Goal: Task Accomplishment & Management: Manage account settings

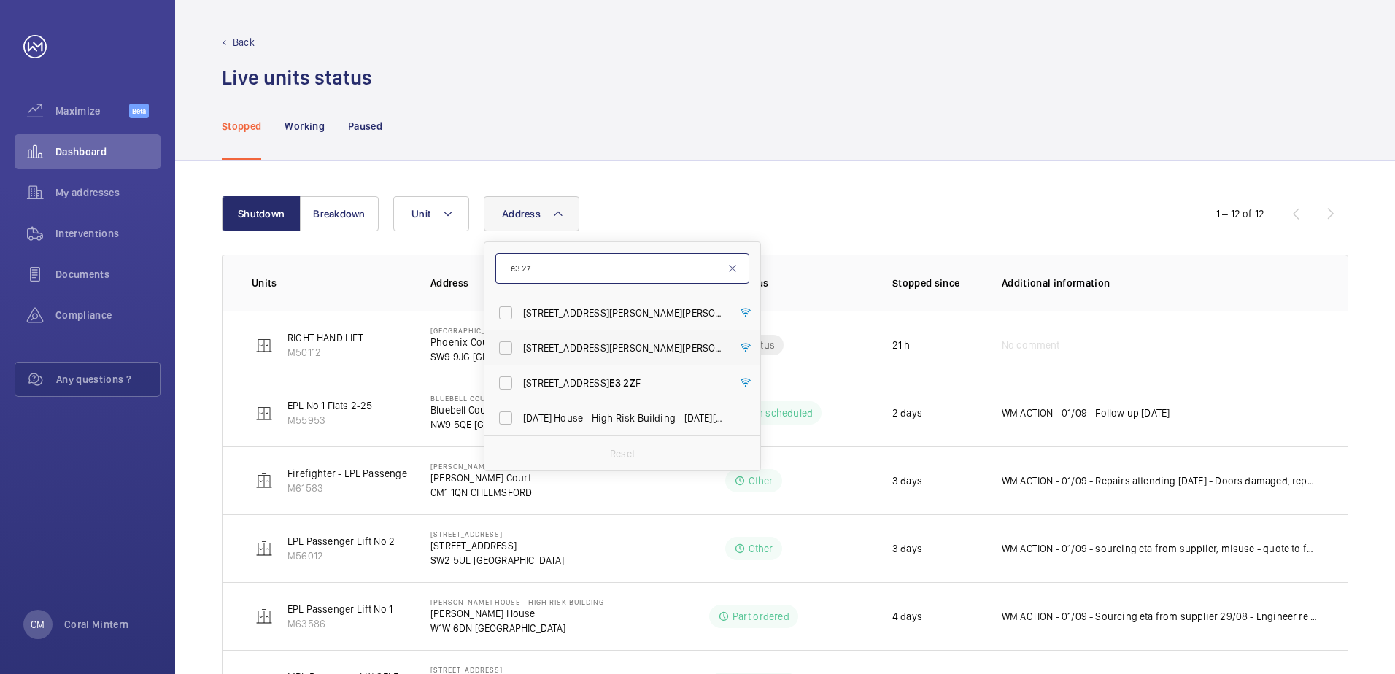
type input "e3 2z"
click at [658, 333] on label "[STREET_ADDRESS][PERSON_NAME][PERSON_NAME]" at bounding box center [611, 347] width 254 height 35
click at [520, 333] on input "[STREET_ADDRESS][PERSON_NAME][PERSON_NAME]" at bounding box center [505, 347] width 29 height 29
checkbox input "true"
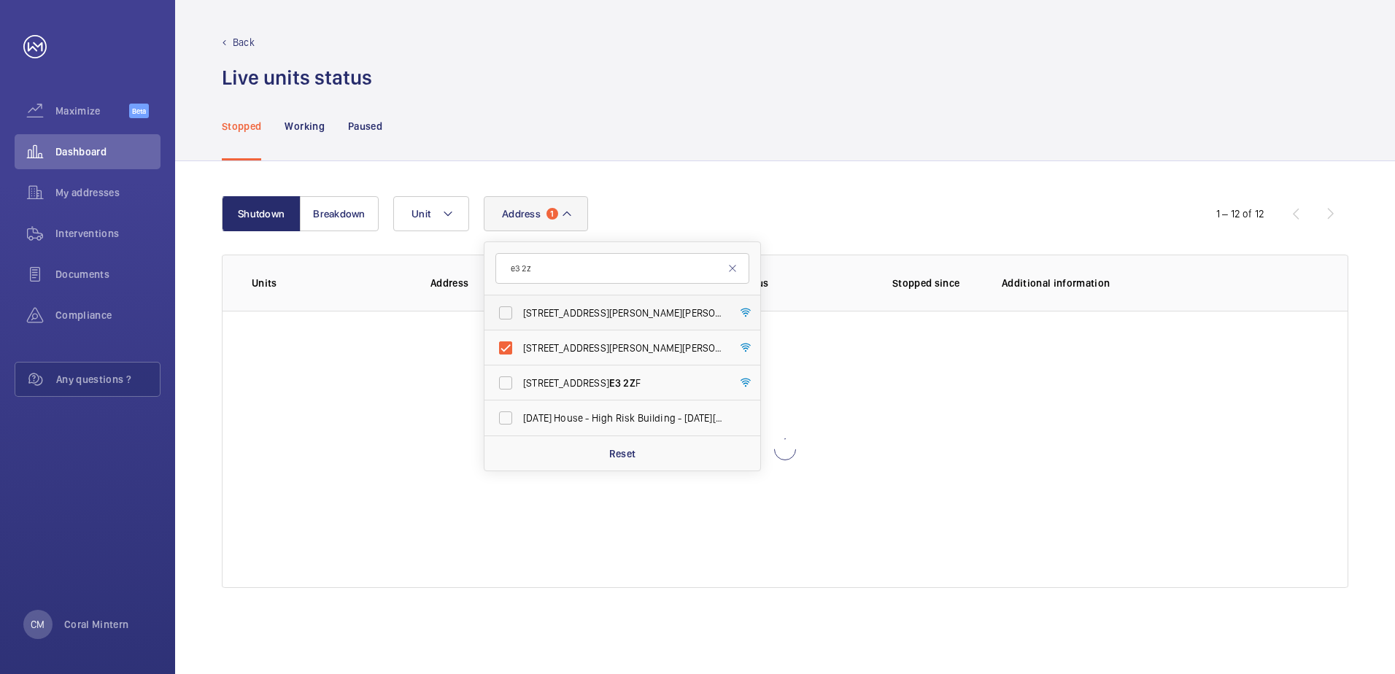
click at [654, 319] on span "[STREET_ADDRESS][PERSON_NAME][PERSON_NAME]" at bounding box center [623, 313] width 201 height 15
click at [520, 319] on input "[STREET_ADDRESS][PERSON_NAME][PERSON_NAME]" at bounding box center [505, 312] width 29 height 29
checkbox input "true"
click at [654, 414] on span "[DATE] House - High Risk Building - [DATE][GEOGRAPHIC_DATA] F" at bounding box center [623, 418] width 201 height 15
click at [520, 414] on input "[DATE] House - High Risk Building - [DATE][GEOGRAPHIC_DATA] F" at bounding box center [505, 417] width 29 height 29
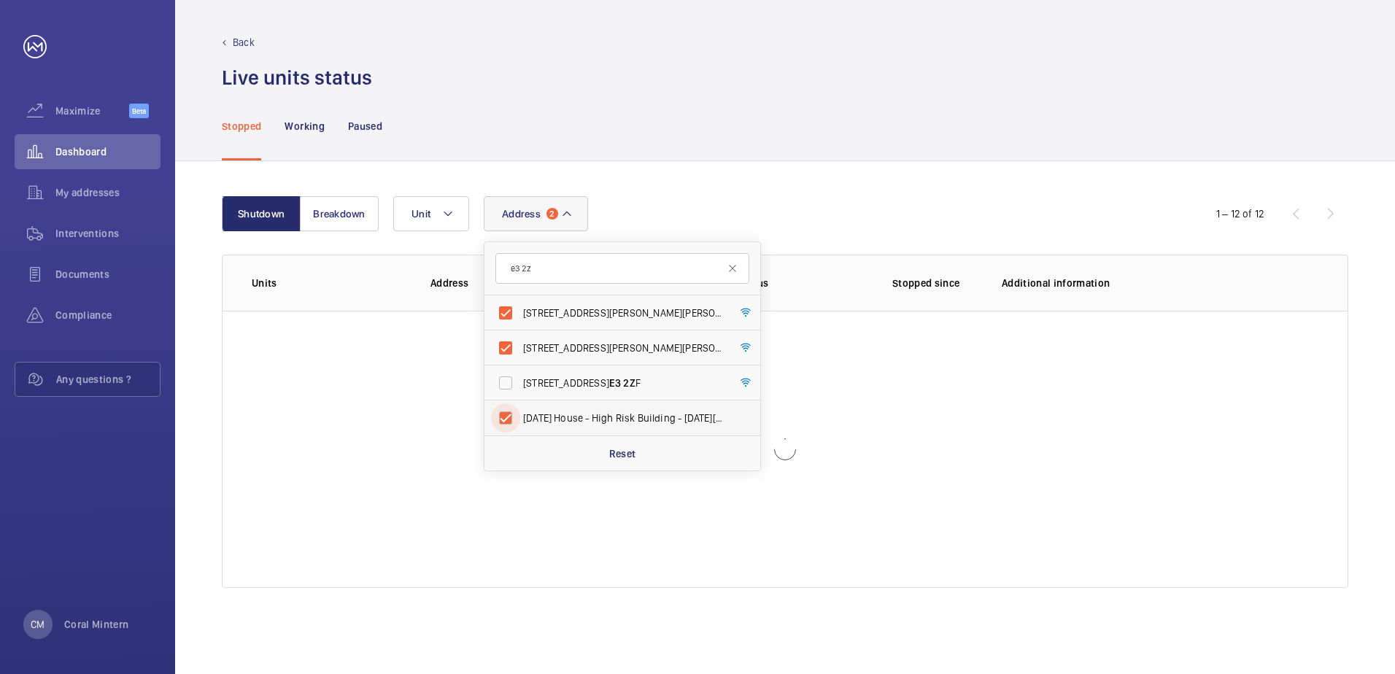
checkbox input "true"
click at [643, 379] on span "[STREET_ADDRESS]" at bounding box center [623, 383] width 201 height 15
click at [520, 379] on input "[STREET_ADDRESS]" at bounding box center [505, 382] width 29 height 29
checkbox input "true"
click at [573, 332] on label "[STREET_ADDRESS][PERSON_NAME][PERSON_NAME]" at bounding box center [611, 347] width 254 height 35
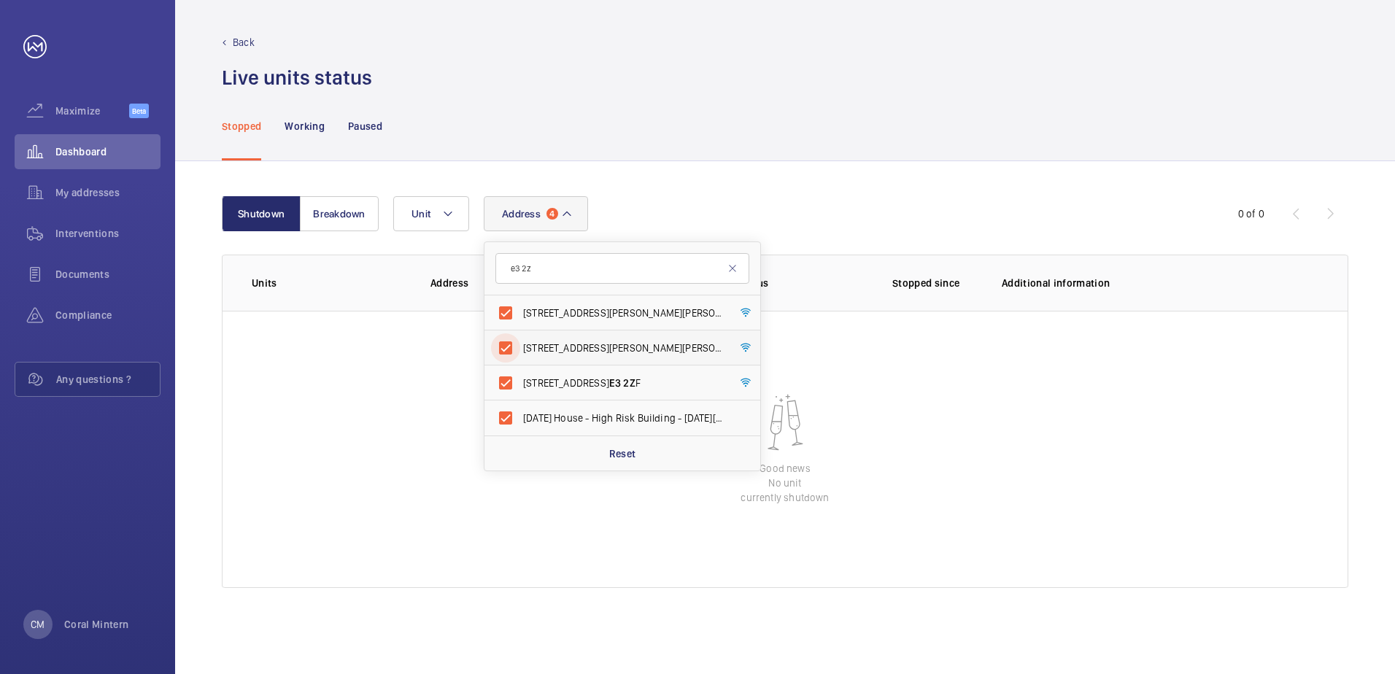
click at [520, 333] on input "[STREET_ADDRESS][PERSON_NAME][PERSON_NAME]" at bounding box center [505, 347] width 29 height 29
checkbox input "false"
click at [632, 383] on span "[STREET_ADDRESS]" at bounding box center [623, 383] width 201 height 15
click at [520, 383] on input "[STREET_ADDRESS]" at bounding box center [505, 382] width 29 height 29
checkbox input "false"
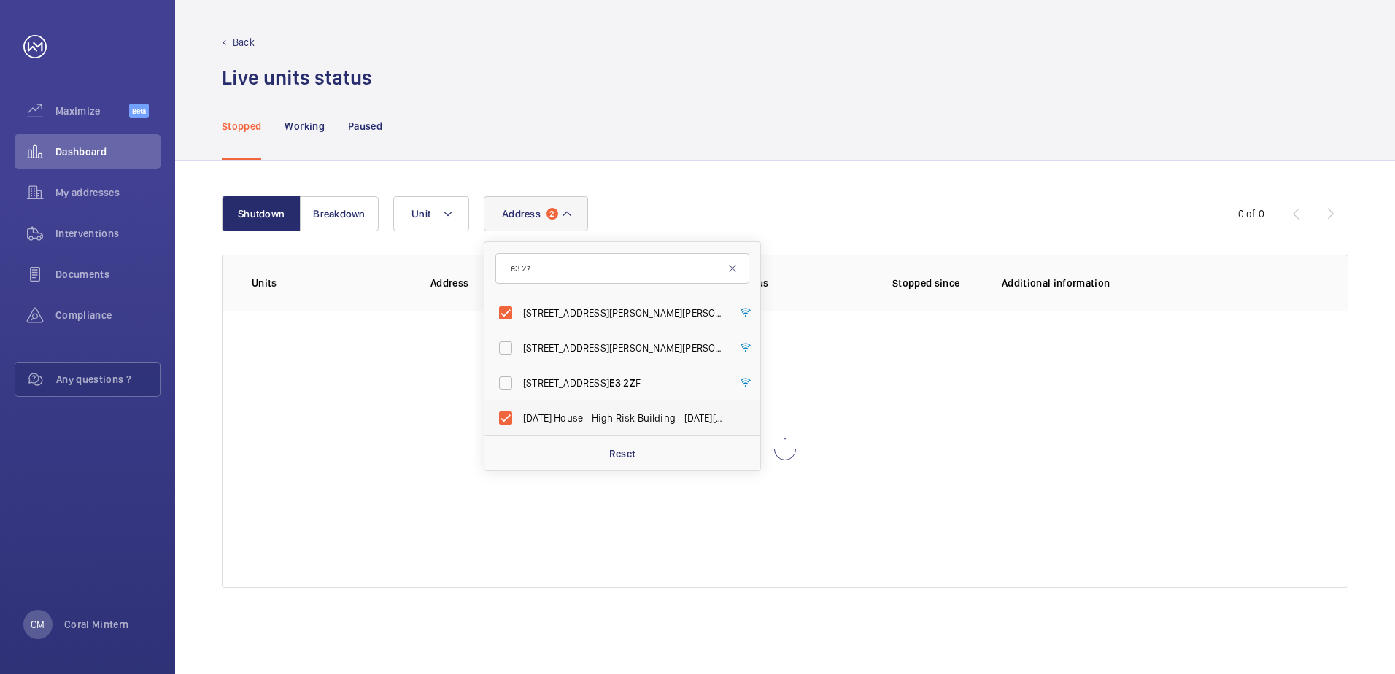
click at [632, 408] on label "[DATE] House - High Risk Building - [DATE][GEOGRAPHIC_DATA] F" at bounding box center [611, 417] width 254 height 35
click at [520, 408] on input "[DATE] House - High Risk Building - [DATE][GEOGRAPHIC_DATA] F" at bounding box center [505, 417] width 29 height 29
checkbox input "false"
click at [566, 302] on label "[STREET_ADDRESS][PERSON_NAME][PERSON_NAME]" at bounding box center [611, 312] width 254 height 35
click at [520, 302] on input "[STREET_ADDRESS][PERSON_NAME][PERSON_NAME]" at bounding box center [505, 312] width 29 height 29
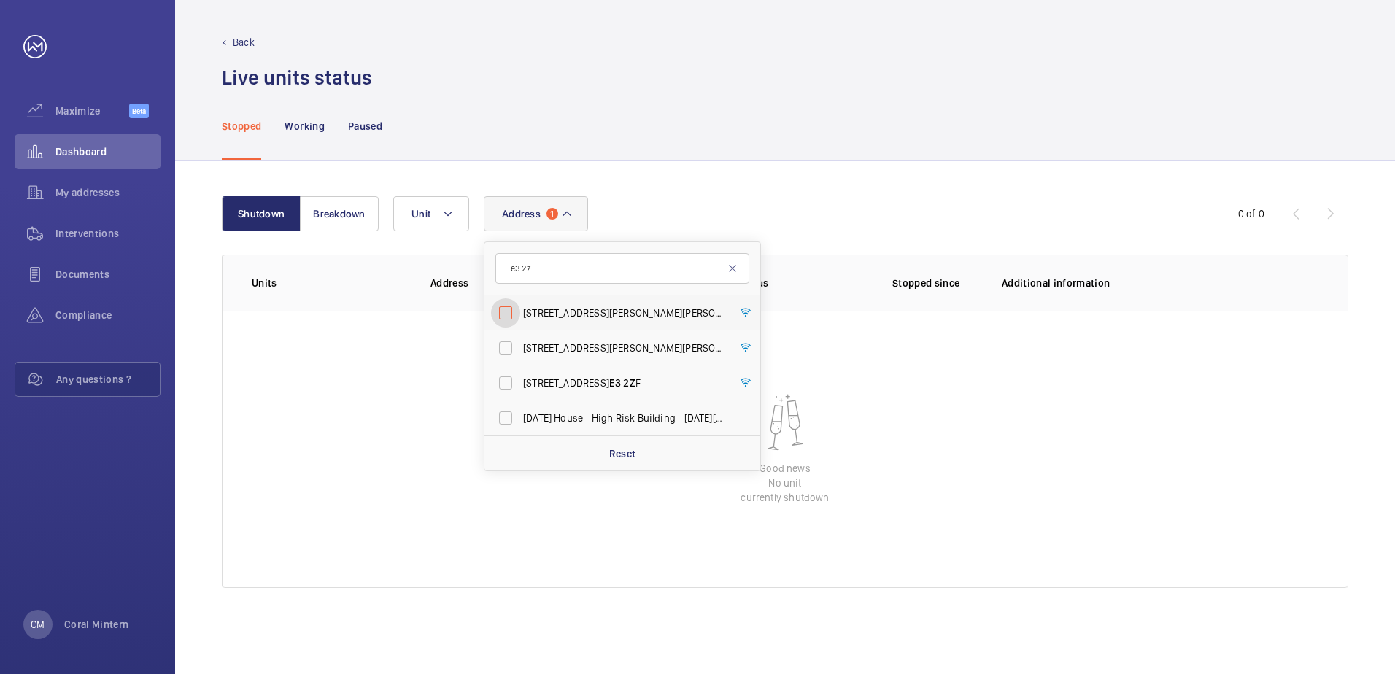
checkbox input "false"
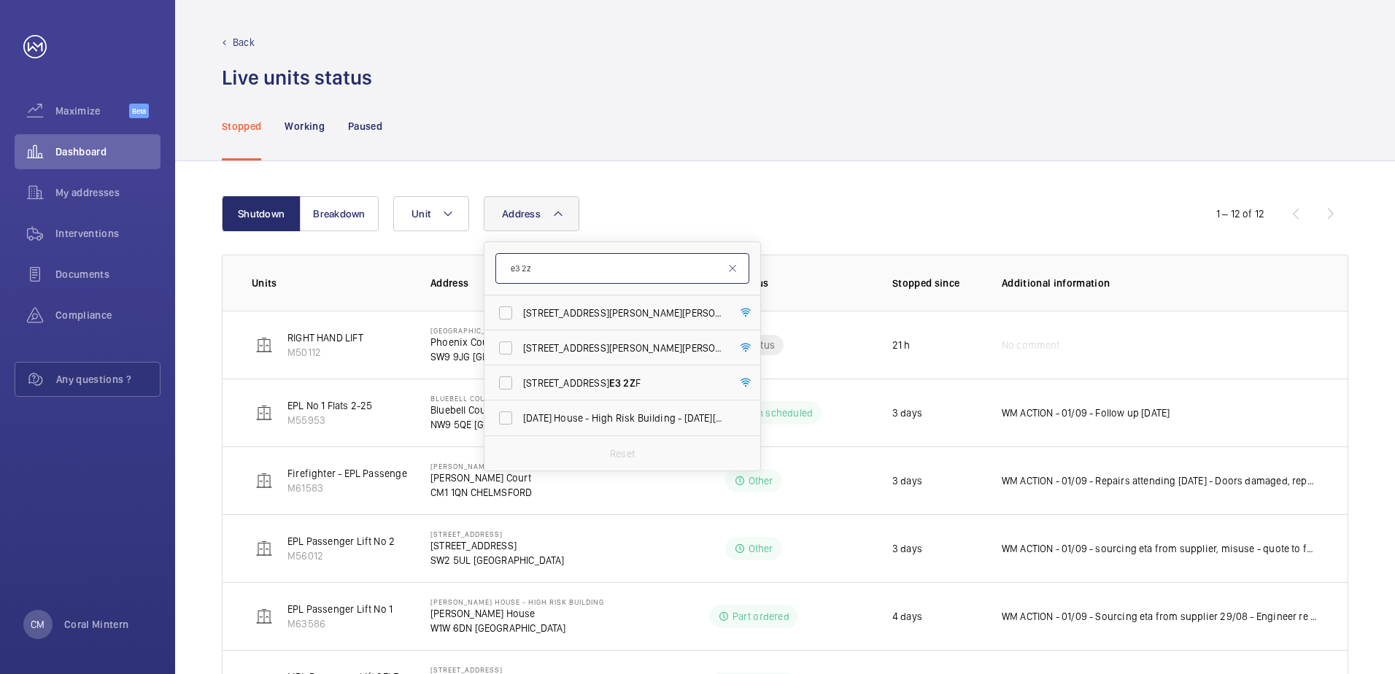
drag, startPoint x: 546, startPoint y: 253, endPoint x: 530, endPoint y: 255, distance: 16.1
click at [515, 252] on form "e3 2z" at bounding box center [622, 268] width 276 height 53
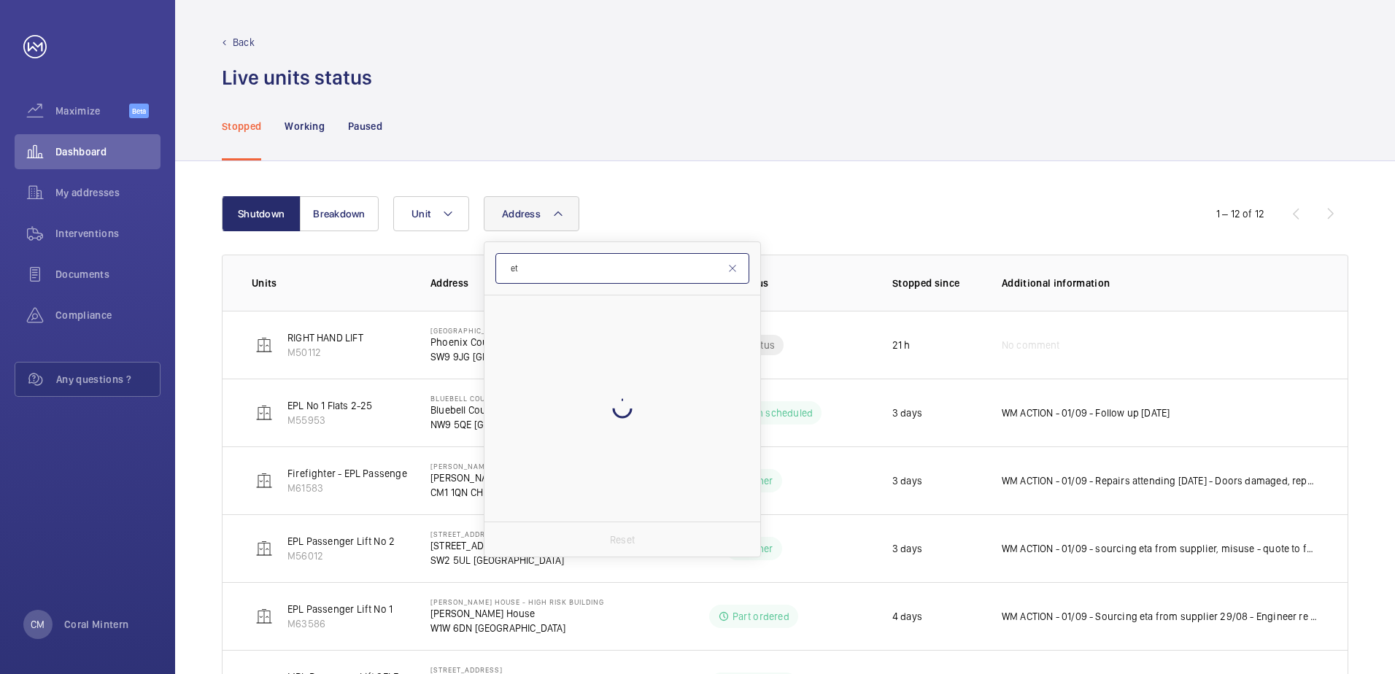
type input "e"
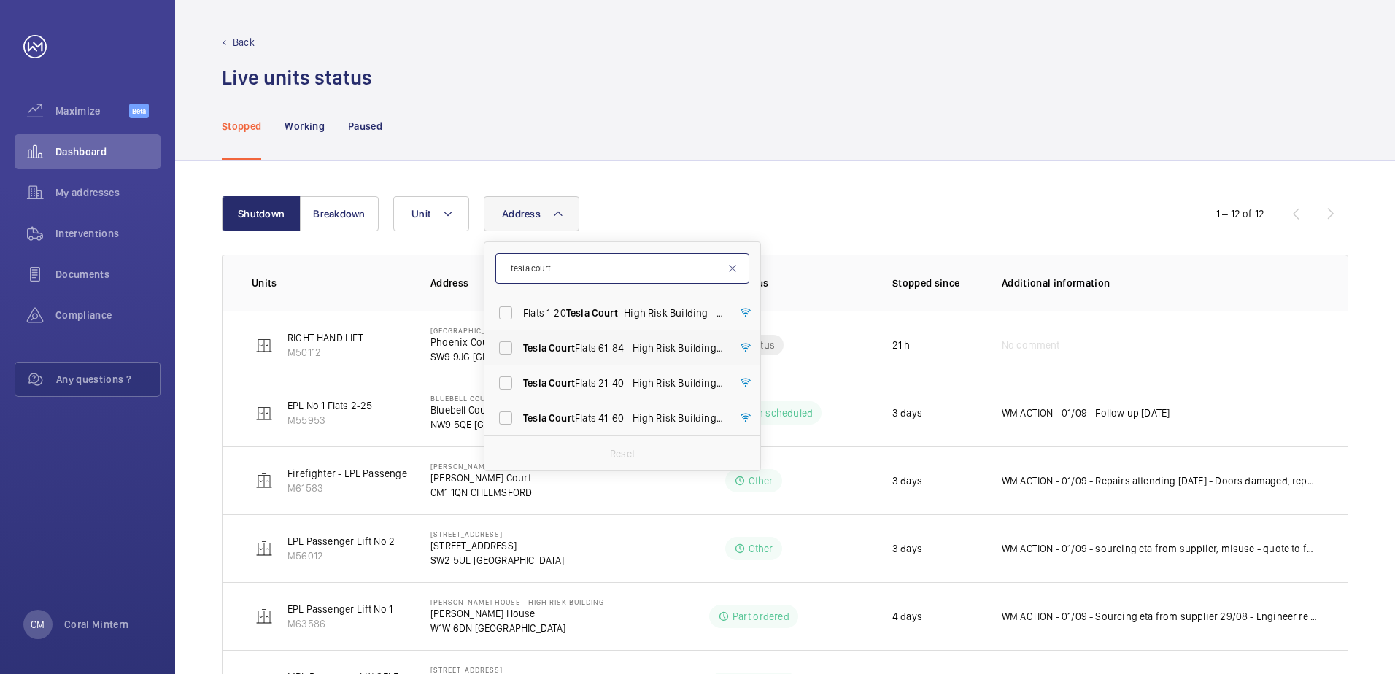
type input "tesla court"
click at [666, 356] on label "Tesla Court Flats [STREET_ADDRESS]" at bounding box center [611, 347] width 254 height 35
click at [520, 356] on input "Tesla Court Flats [STREET_ADDRESS]" at bounding box center [505, 347] width 29 height 29
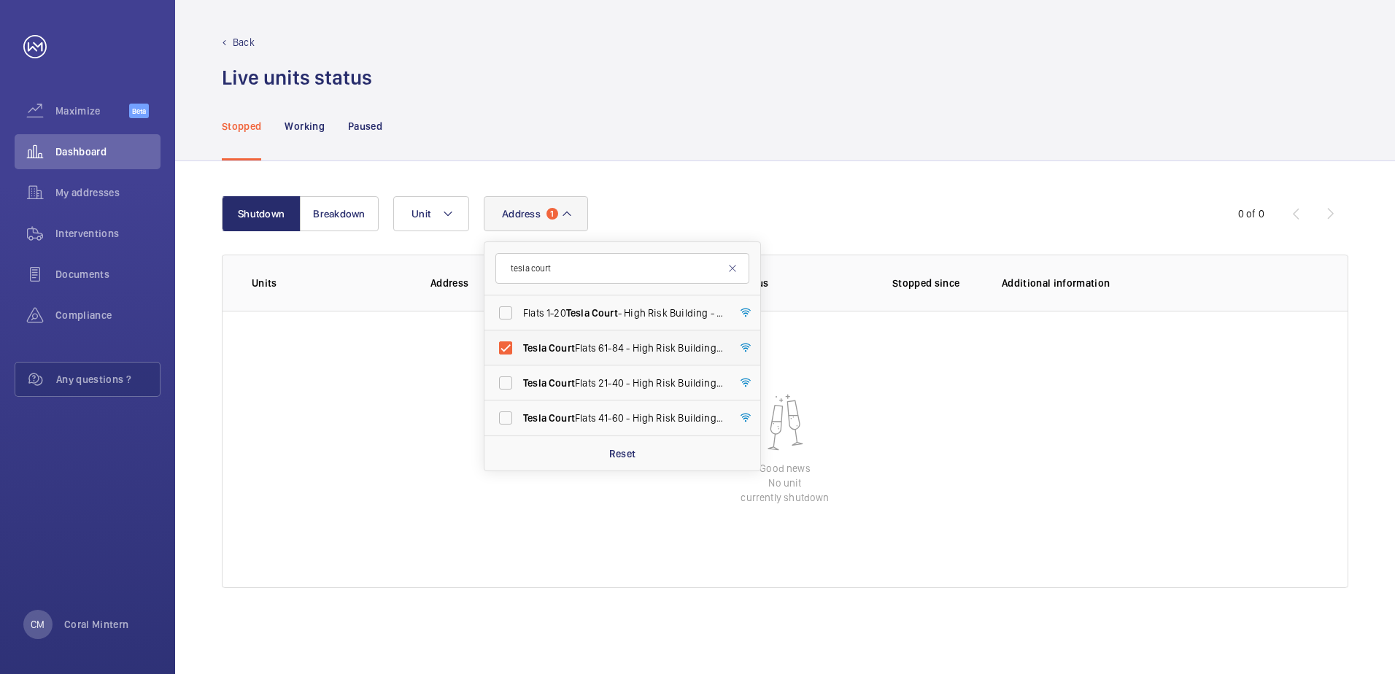
click at [586, 338] on label "Tesla Court Flats [STREET_ADDRESS]" at bounding box center [611, 347] width 254 height 35
click at [520, 338] on input "Tesla Court Flats [STREET_ADDRESS]" at bounding box center [505, 347] width 29 height 29
checkbox input "false"
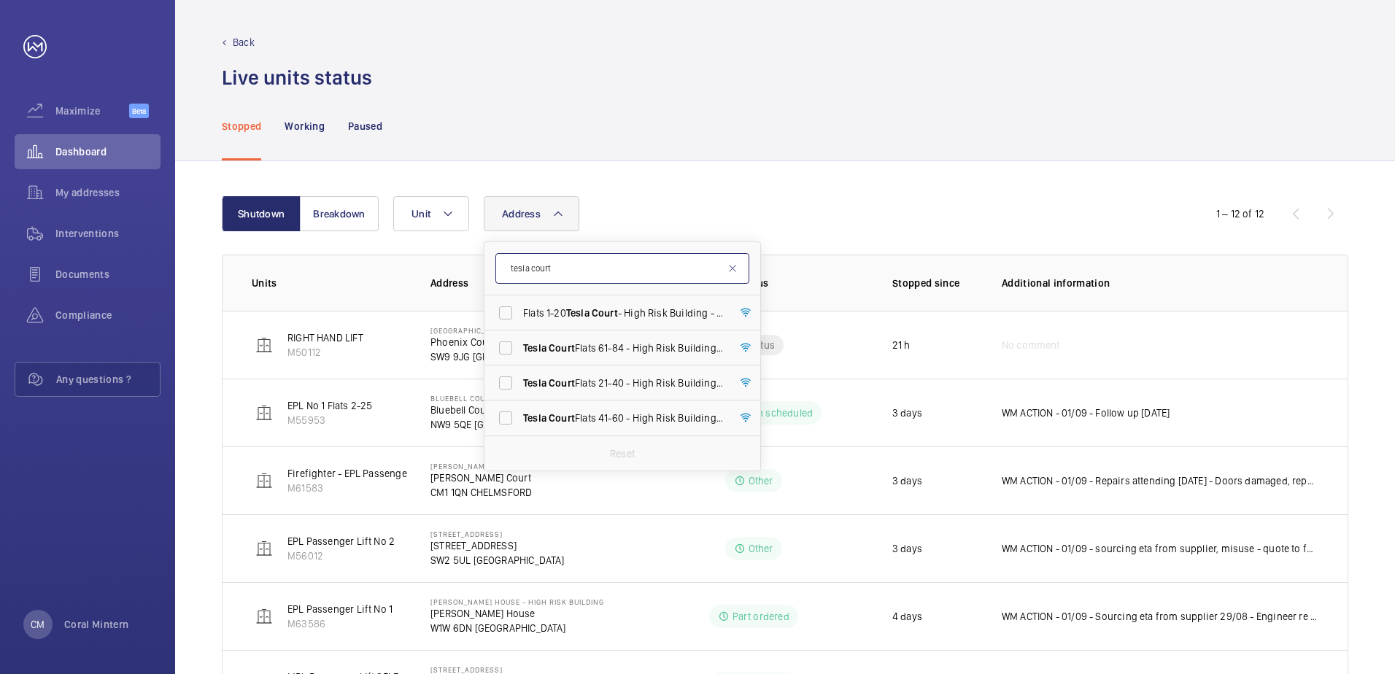
drag, startPoint x: 584, startPoint y: 268, endPoint x: 511, endPoint y: 250, distance: 75.0
click at [511, 250] on form "tesla court" at bounding box center [622, 268] width 276 height 53
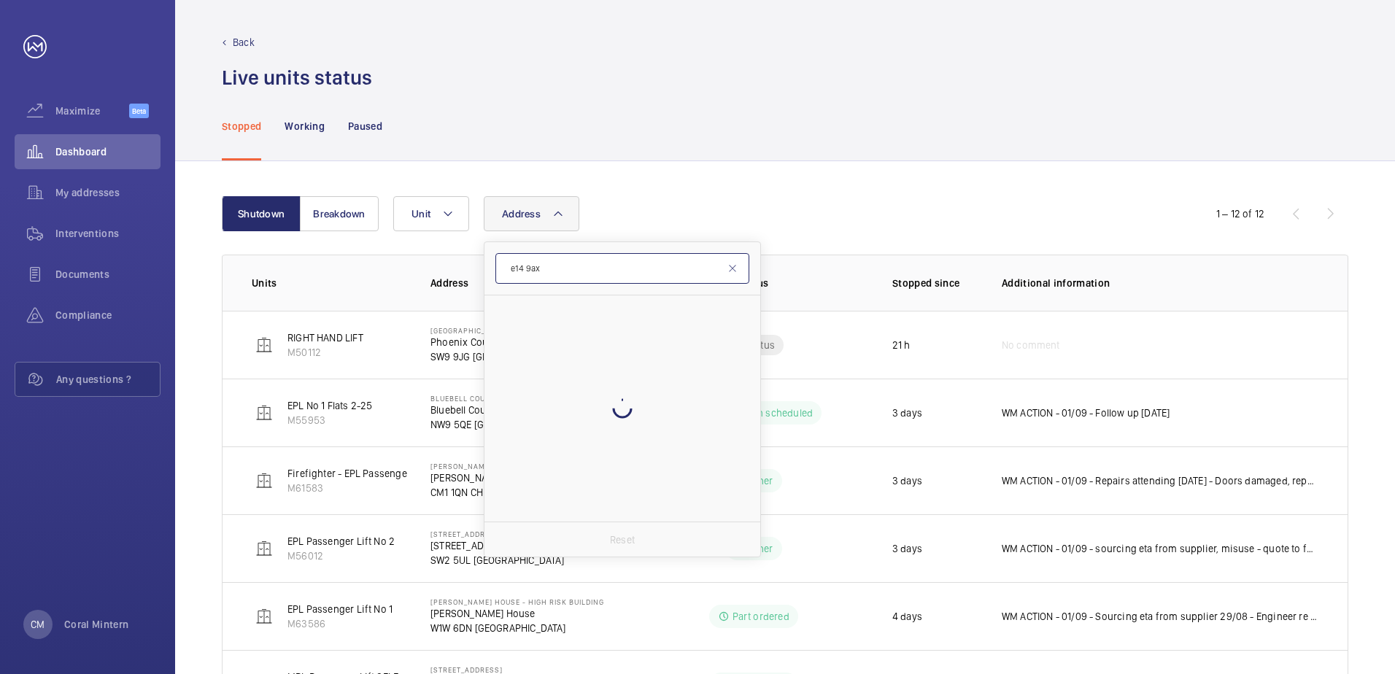
type input "e14 9ax"
click at [646, 321] on label "[STREET_ADDRESS]" at bounding box center [611, 312] width 254 height 35
click at [520, 321] on input "[STREET_ADDRESS]" at bounding box center [505, 312] width 29 height 29
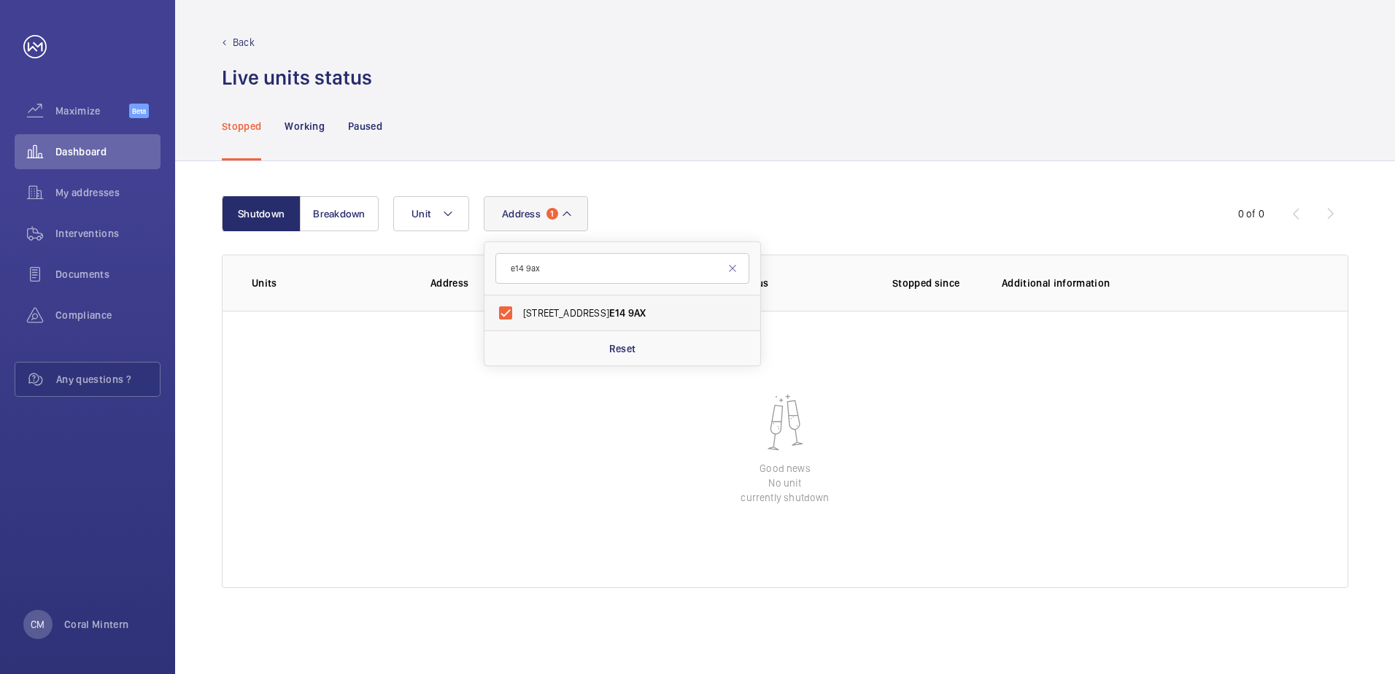
click at [695, 303] on label "[STREET_ADDRESS]" at bounding box center [611, 312] width 254 height 35
click at [520, 303] on input "[STREET_ADDRESS]" at bounding box center [505, 312] width 29 height 29
checkbox input "false"
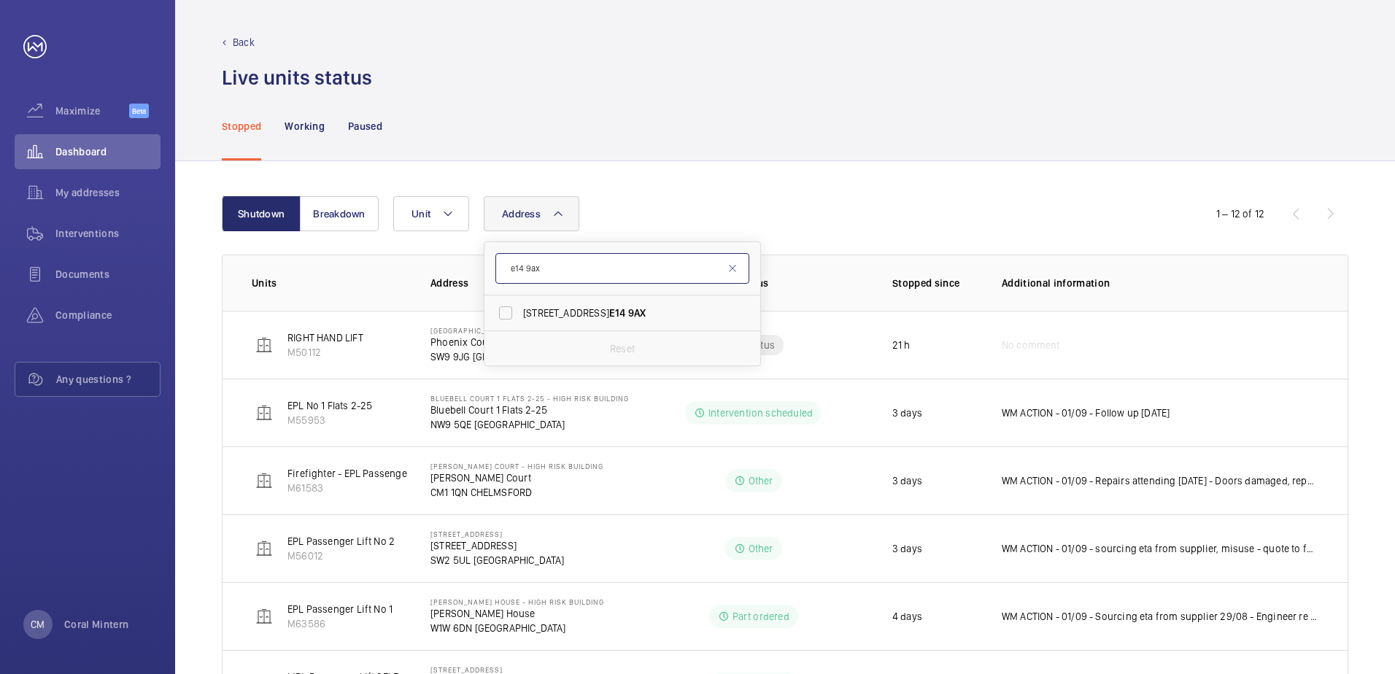
drag, startPoint x: 622, startPoint y: 271, endPoint x: 515, endPoint y: 261, distance: 107.7
click at [506, 261] on input "e14 9ax" at bounding box center [622, 268] width 254 height 31
type input "o"
type input "printworks"
click at [565, 310] on span "Printworks" at bounding box center [562, 313] width 50 height 12
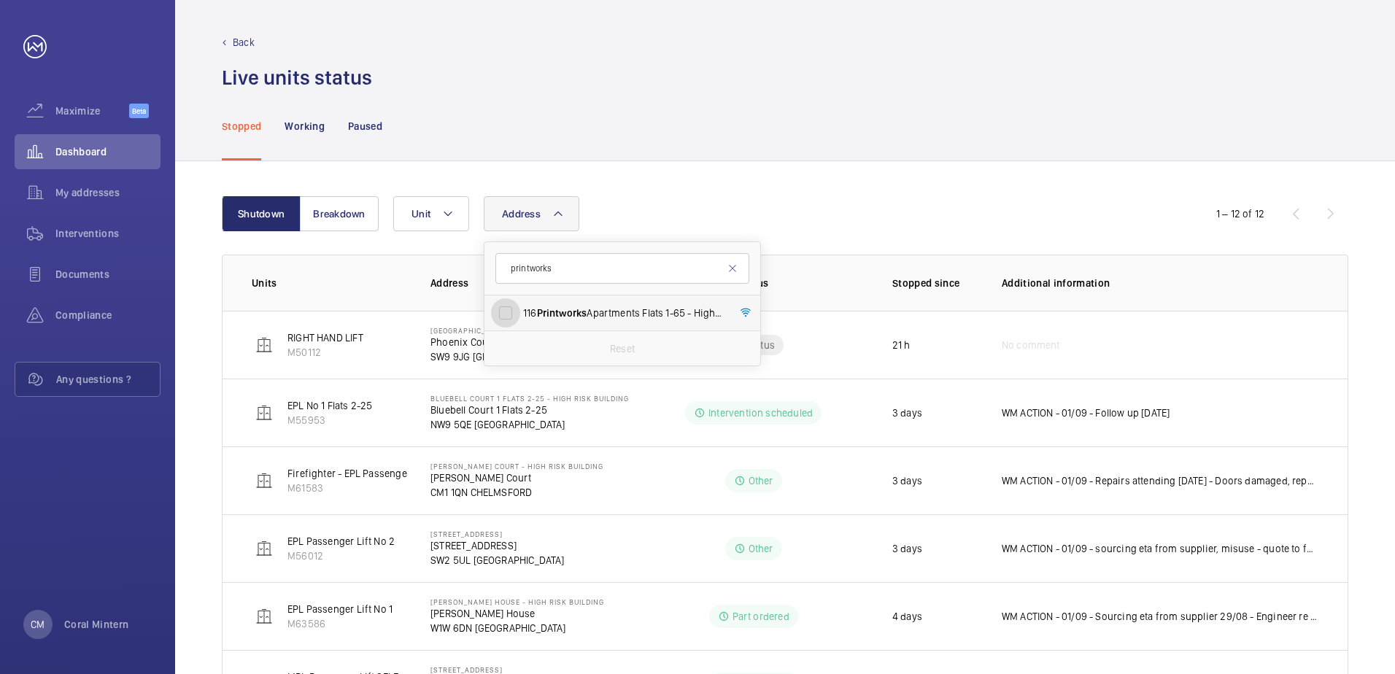
click at [520, 310] on input "116 Printworks Apartments Flats 1-65 - High Risk Building - 116 Printworks Apar…" at bounding box center [505, 312] width 29 height 29
checkbox input "true"
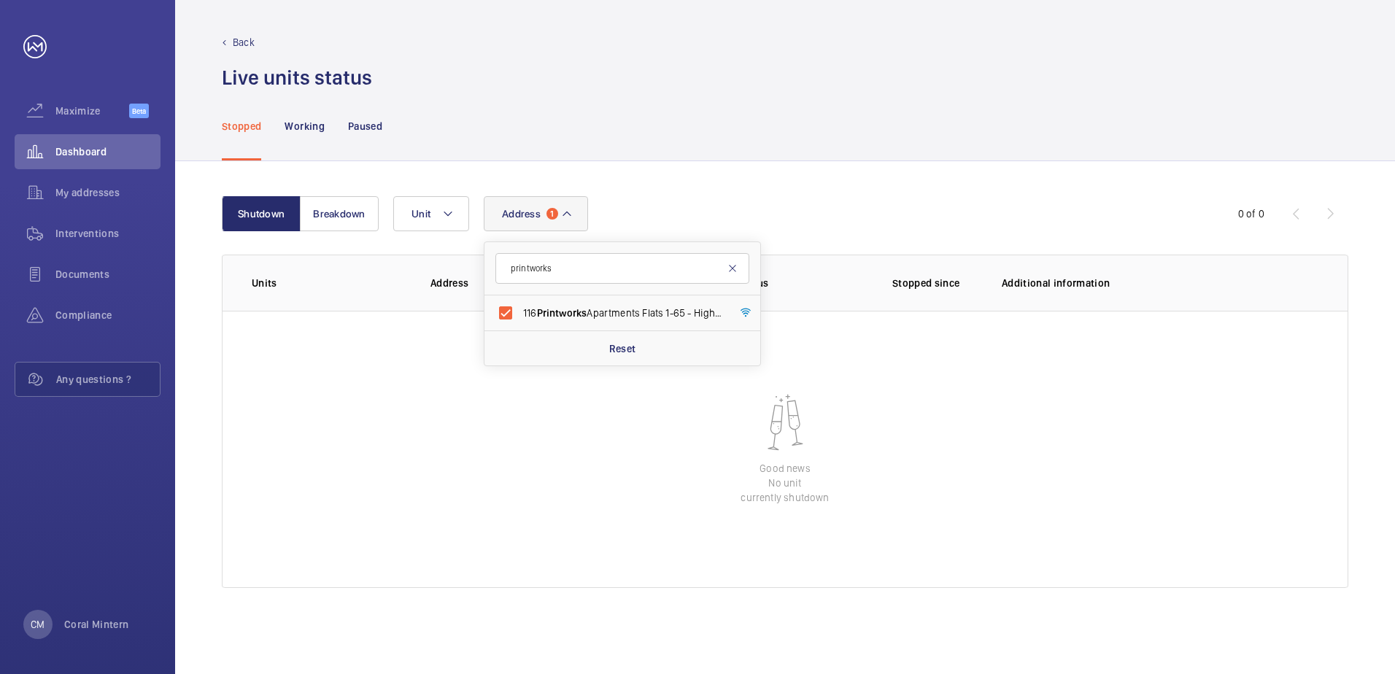
click at [731, 273] on mat-icon at bounding box center [733, 269] width 12 height 12
